Goal: Find contact information: Find contact information

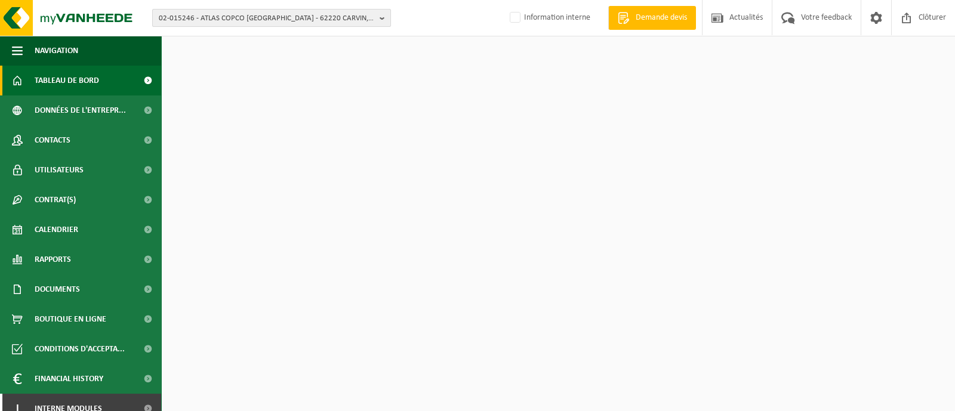
drag, startPoint x: 294, startPoint y: 6, endPoint x: 290, endPoint y: 13, distance: 8.1
click at [294, 6] on div "02-015246 - ATLAS COPCO FRANCE - 62220 CARVIN, RUE ELIE CARTAN ZONE INDUSTRIELL…" at bounding box center [477, 18] width 955 height 36
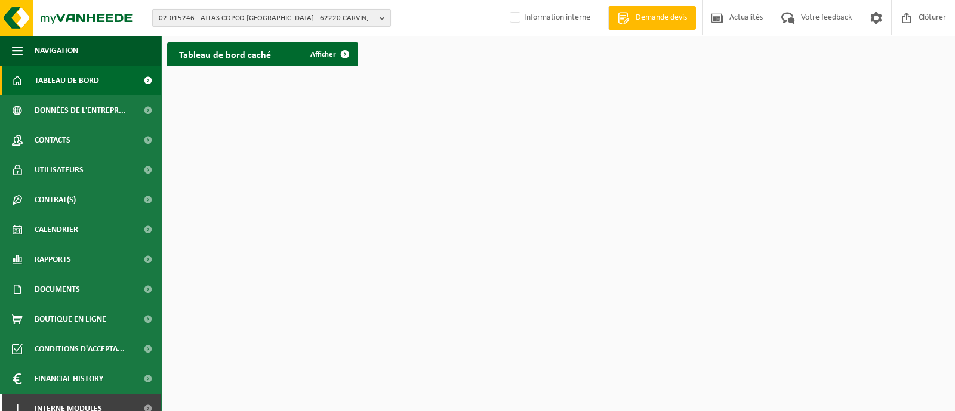
click at [288, 14] on span "02-015246 - ATLAS COPCO FRANCE - 62220 CARVIN, RUE ELIE CARTAN ZONE INDUSTRIELL…" at bounding box center [267, 19] width 216 height 18
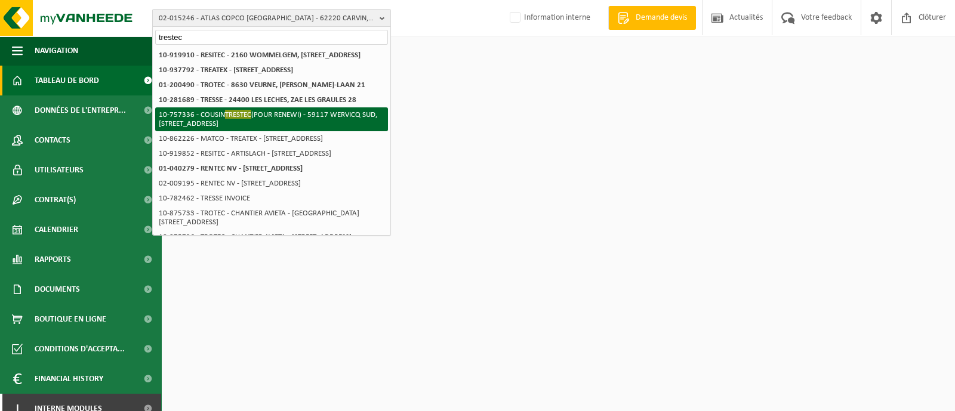
type input "trestec"
click at [189, 127] on li "10-757336 - COUSIN TRESTEC (POUR RENEWI) - 59117 WERVICQ SUD, RUE DE L'ABBE BON…" at bounding box center [271, 119] width 233 height 24
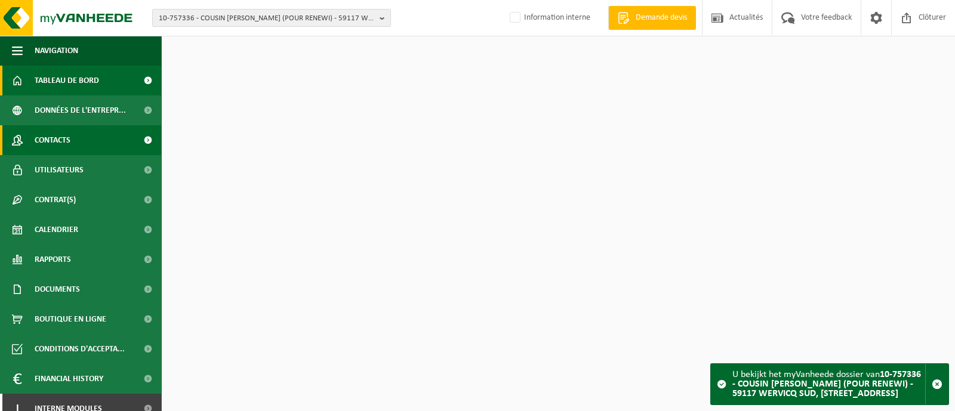
click at [64, 138] on span "Contacts" at bounding box center [53, 140] width 36 height 30
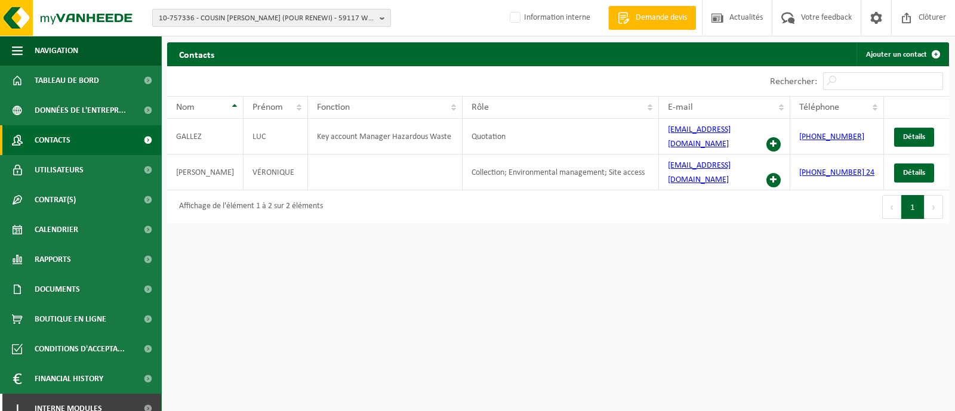
click at [241, 16] on span "10-757336 - COUSIN TRESTEC (POUR RENEWI) - 59117 WERVICQ SUD, RUE DE L'ABBE BON…" at bounding box center [267, 19] width 216 height 18
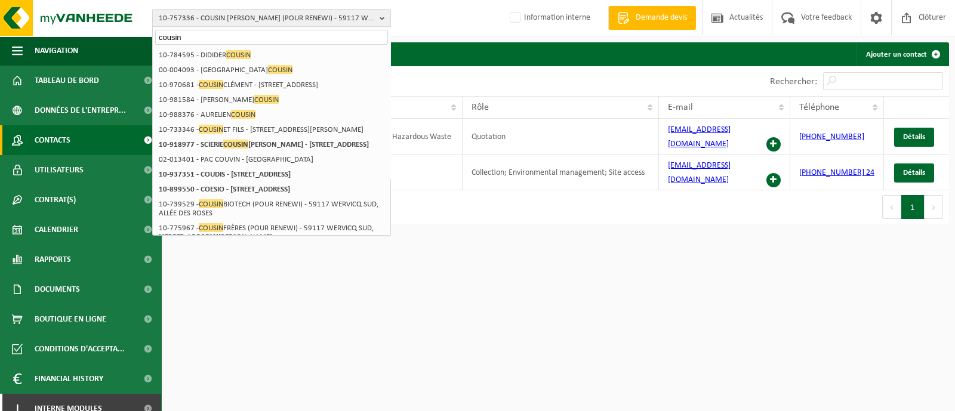
type input "cousin"
